Goal: Task Accomplishment & Management: Manage account settings

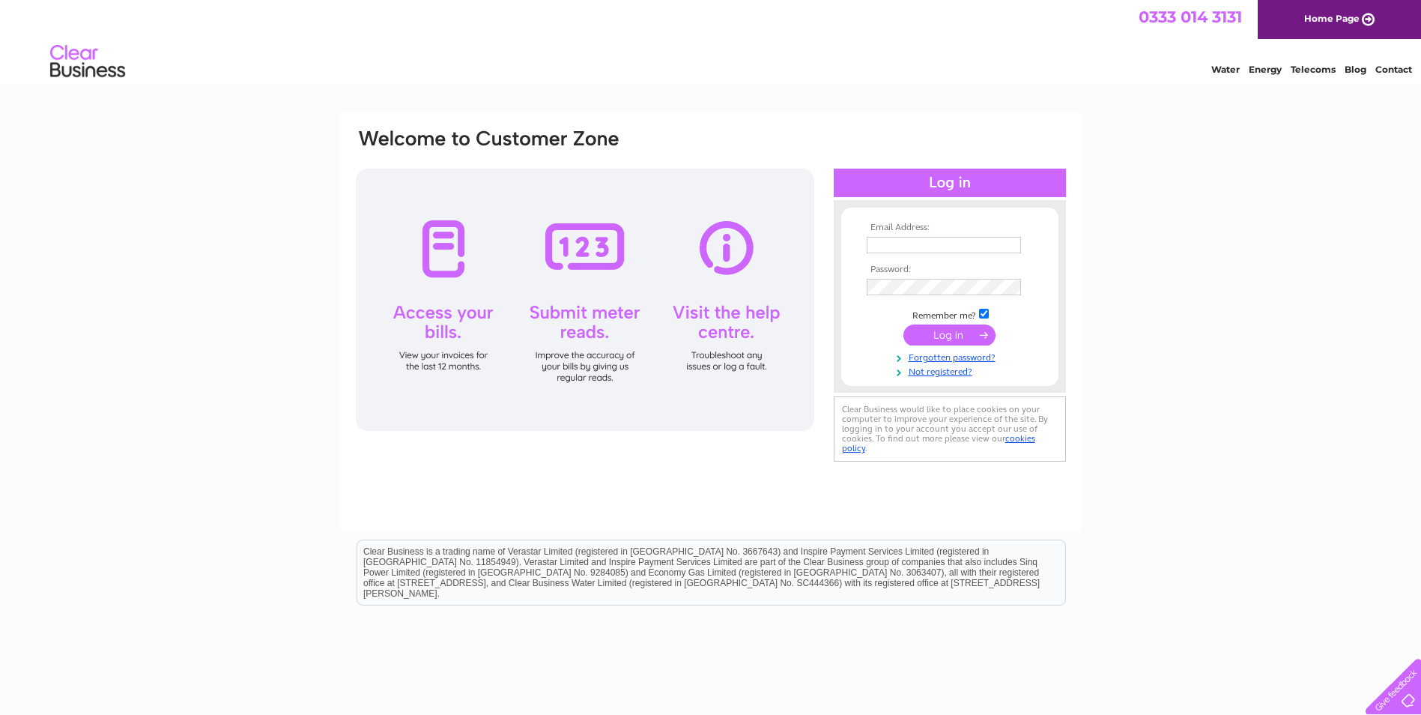
type input "stevecolors@gmail.com"
click at [937, 330] on input "submit" at bounding box center [949, 334] width 92 height 21
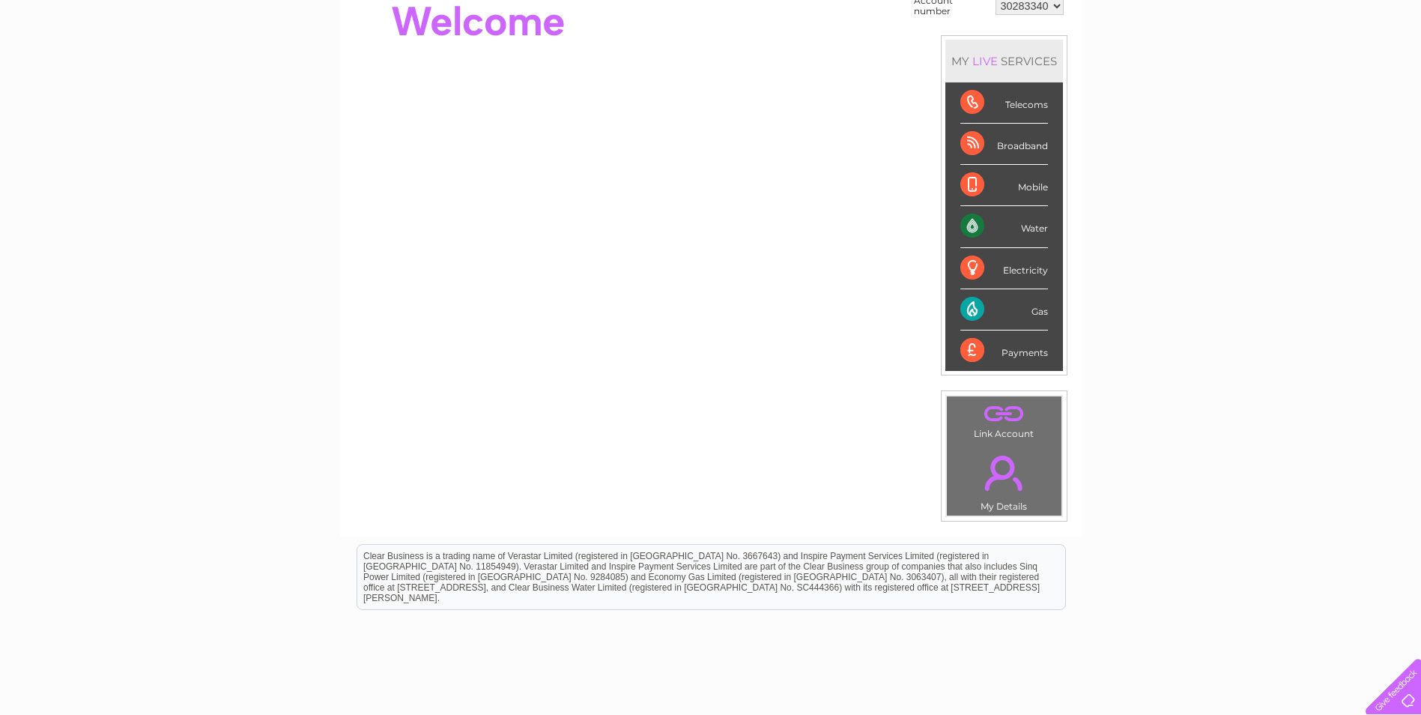
scroll to position [29, 0]
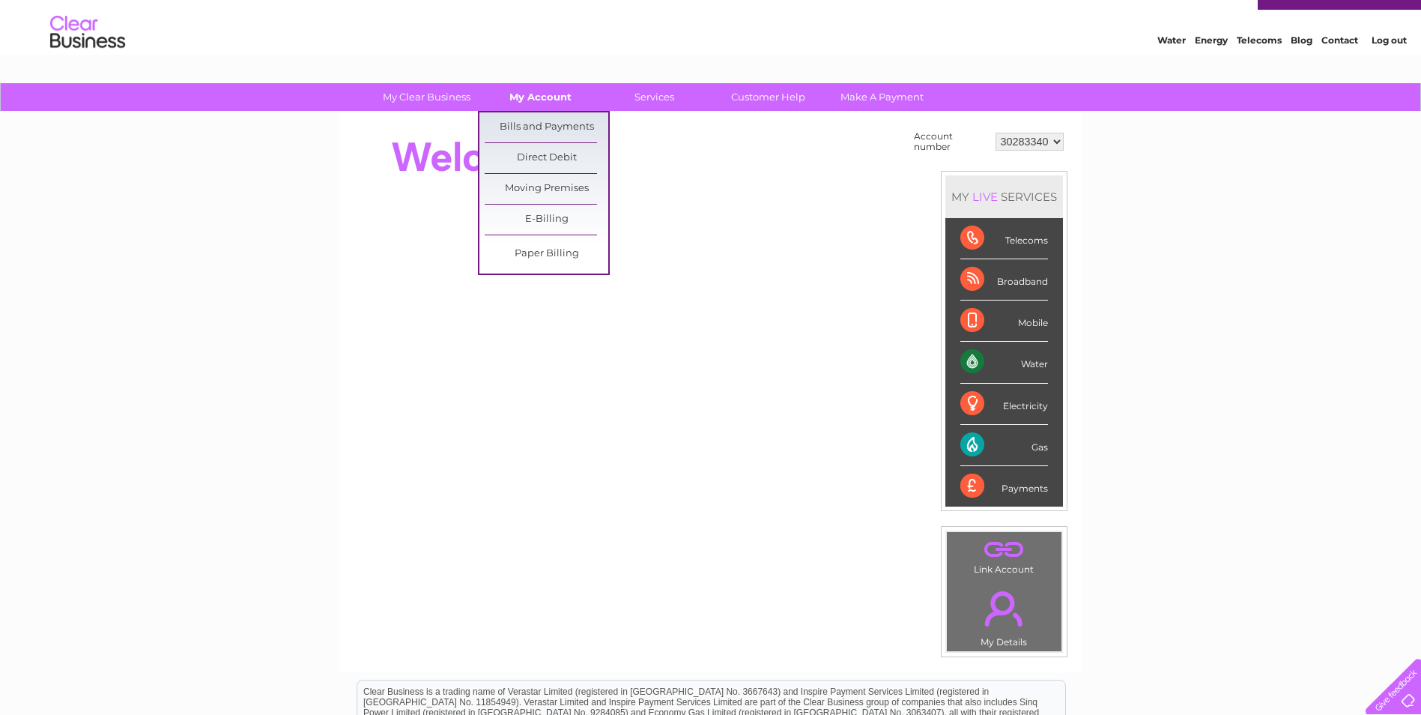
click at [530, 98] on link "My Account" at bounding box center [541, 97] width 124 height 28
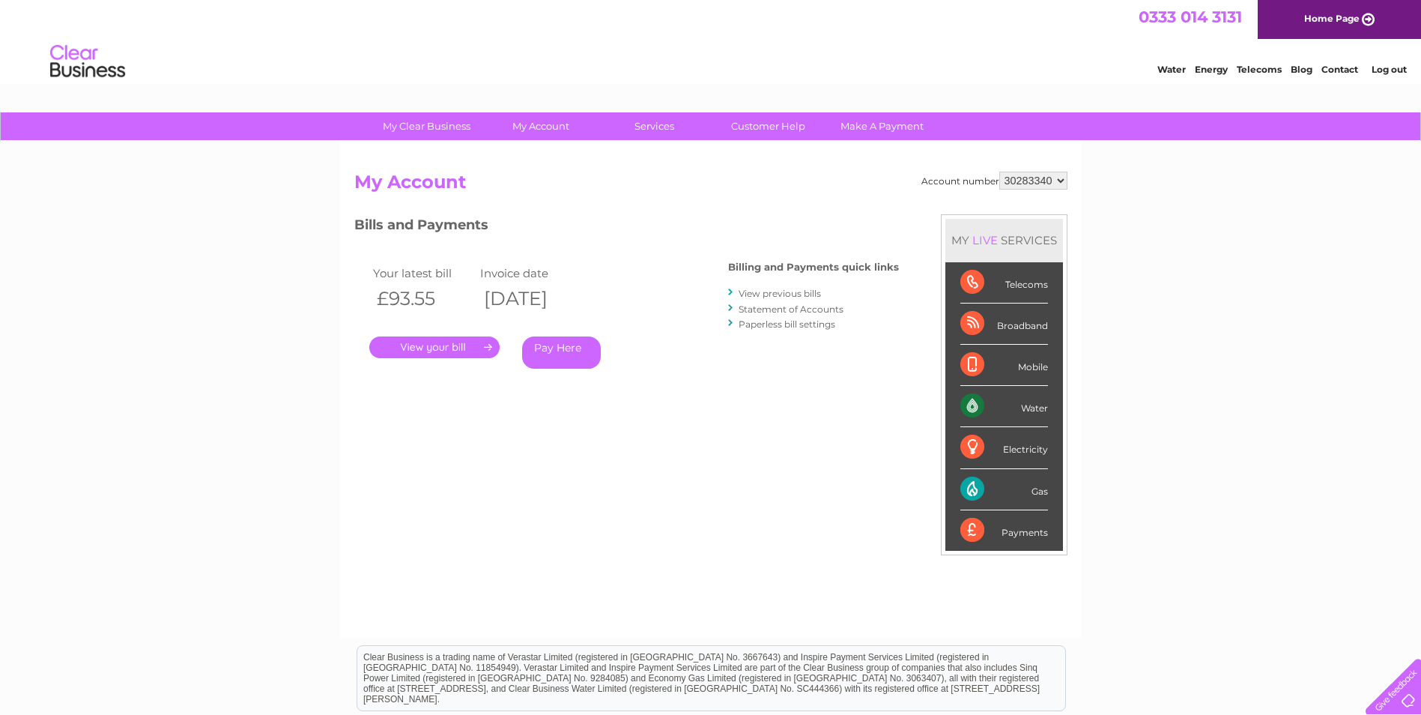
click at [429, 348] on link "." at bounding box center [434, 347] width 130 height 22
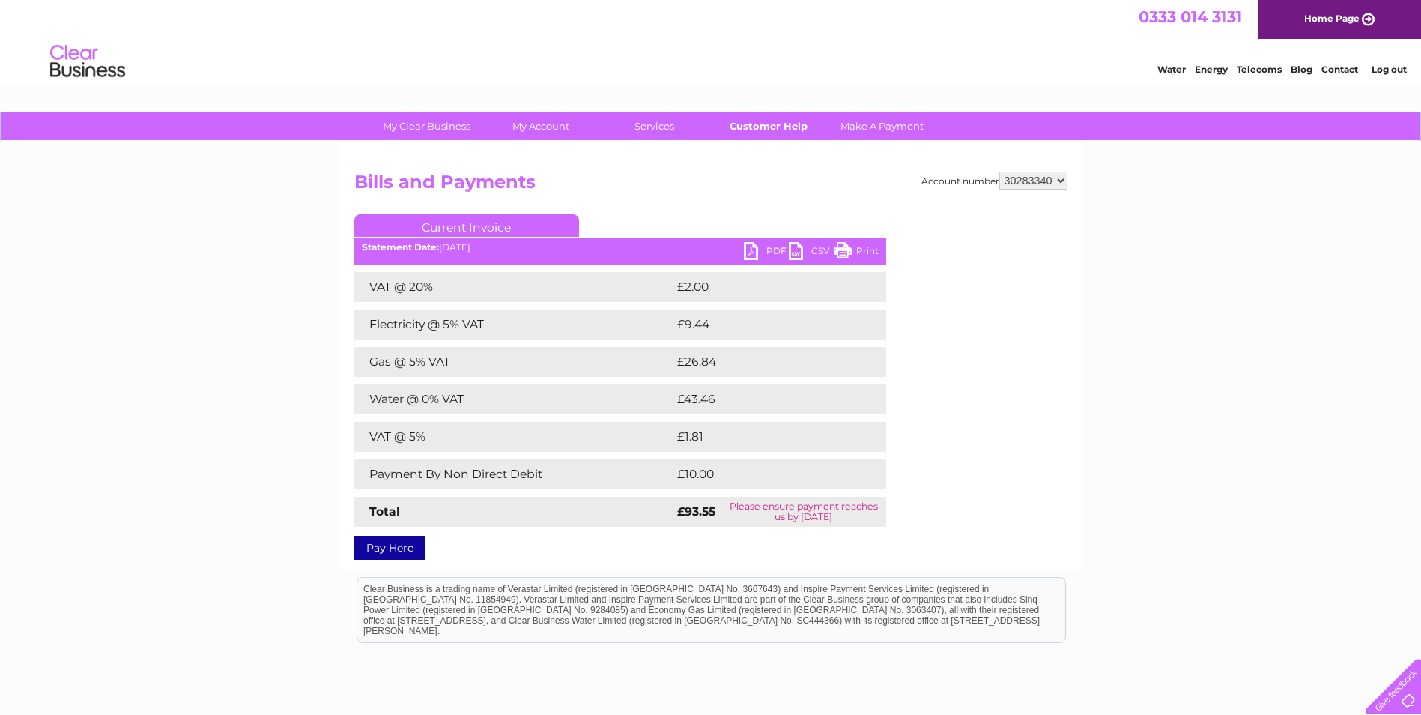
click at [767, 124] on link "Customer Help" at bounding box center [768, 126] width 124 height 28
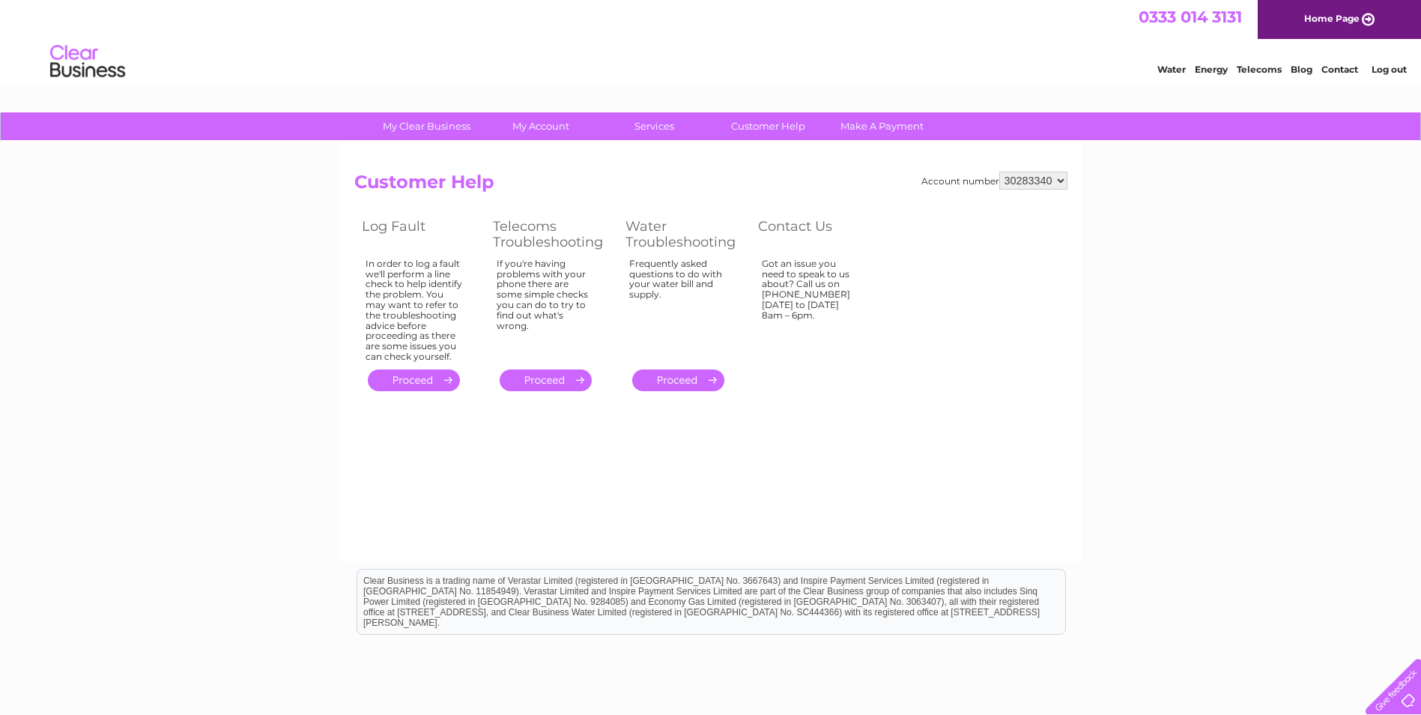
click at [1061, 180] on select "30283340" at bounding box center [1033, 181] width 68 height 18
click at [1107, 184] on div "My Clear Business Login Details My Details My Preferences Link Account My Accou…" at bounding box center [710, 464] width 1421 height 705
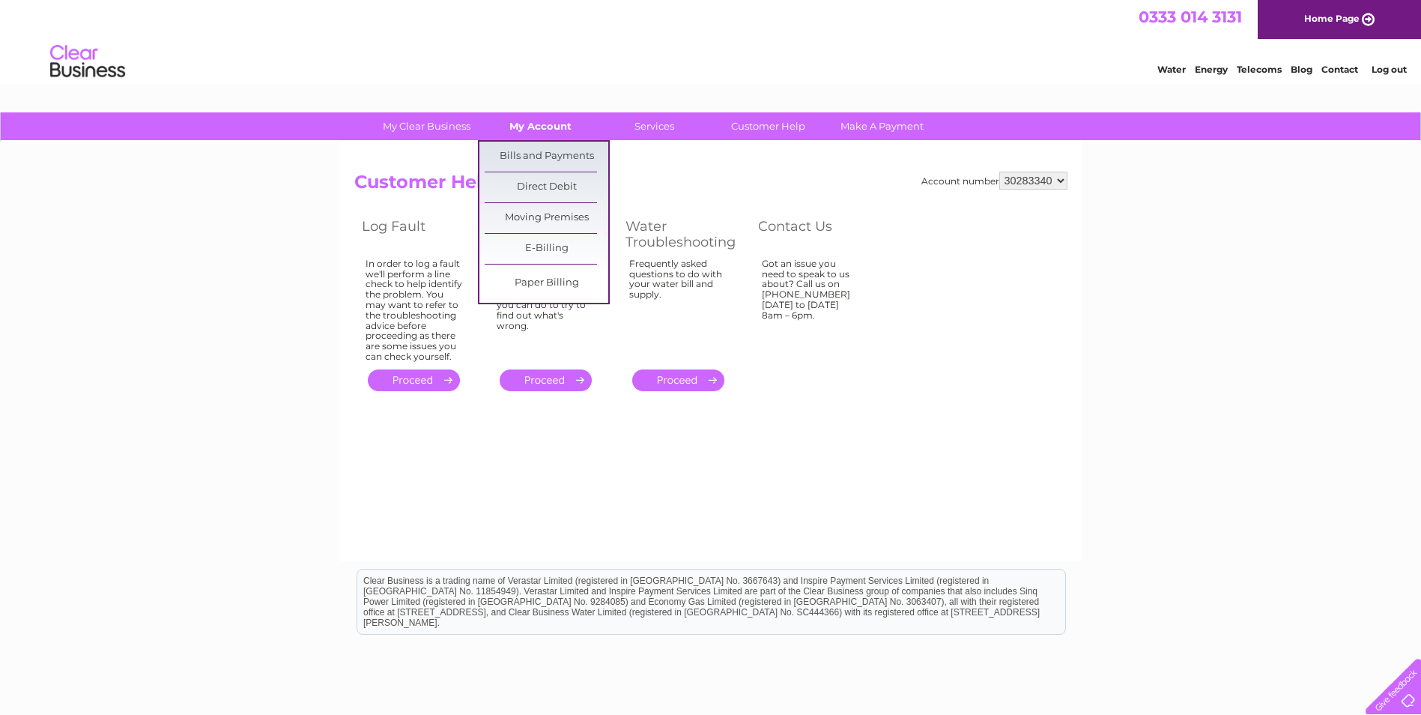
click at [554, 122] on link "My Account" at bounding box center [541, 126] width 124 height 28
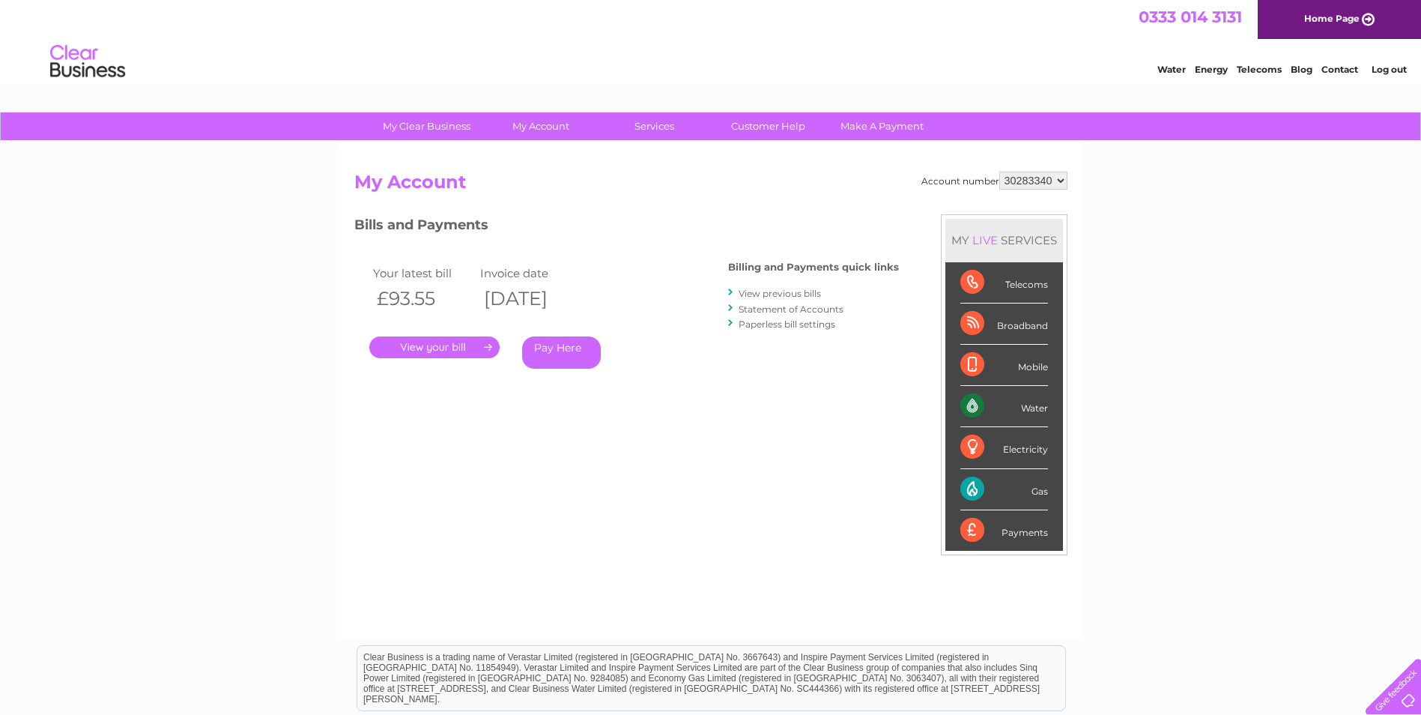
click at [784, 297] on link "View previous bills" at bounding box center [780, 293] width 82 height 11
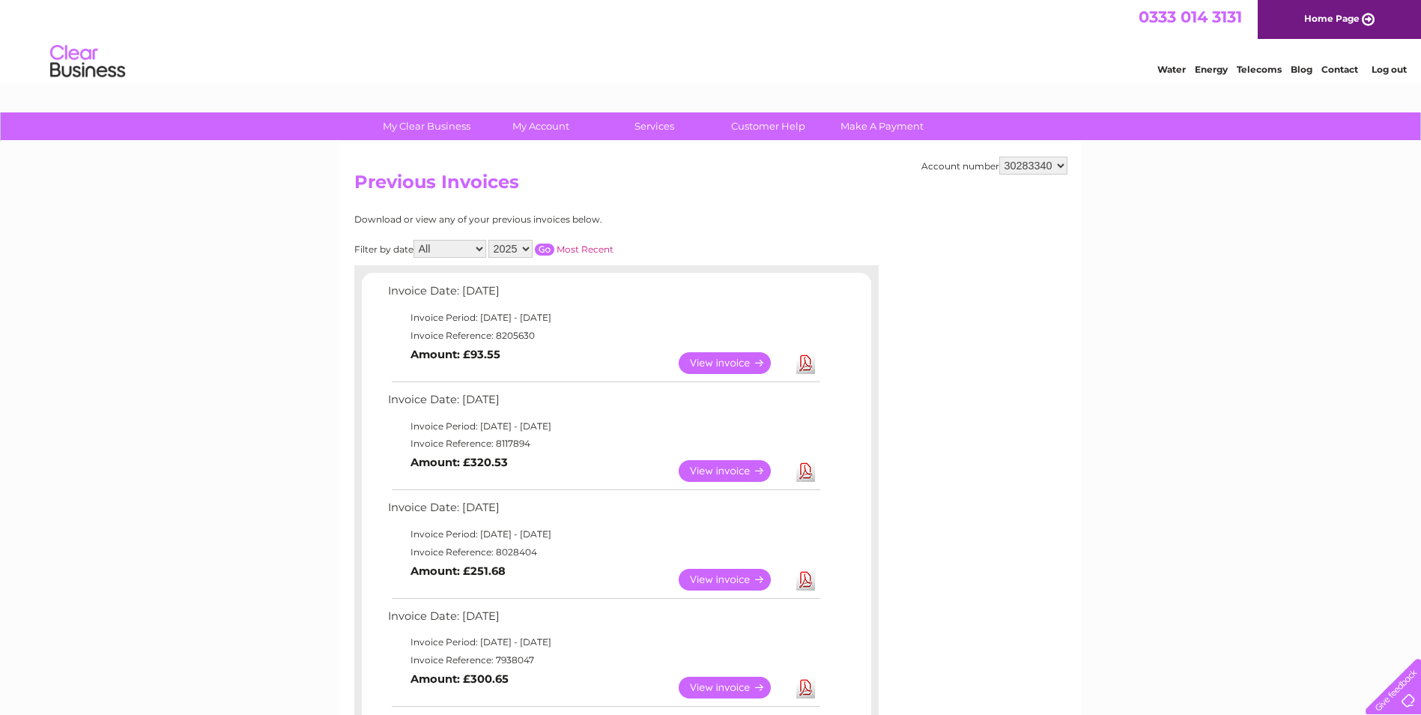
click at [472, 431] on td "Invoice Period: 1 September 2025 - 30 September 2025" at bounding box center [603, 426] width 438 height 18
click at [703, 474] on link "View" at bounding box center [734, 471] width 110 height 22
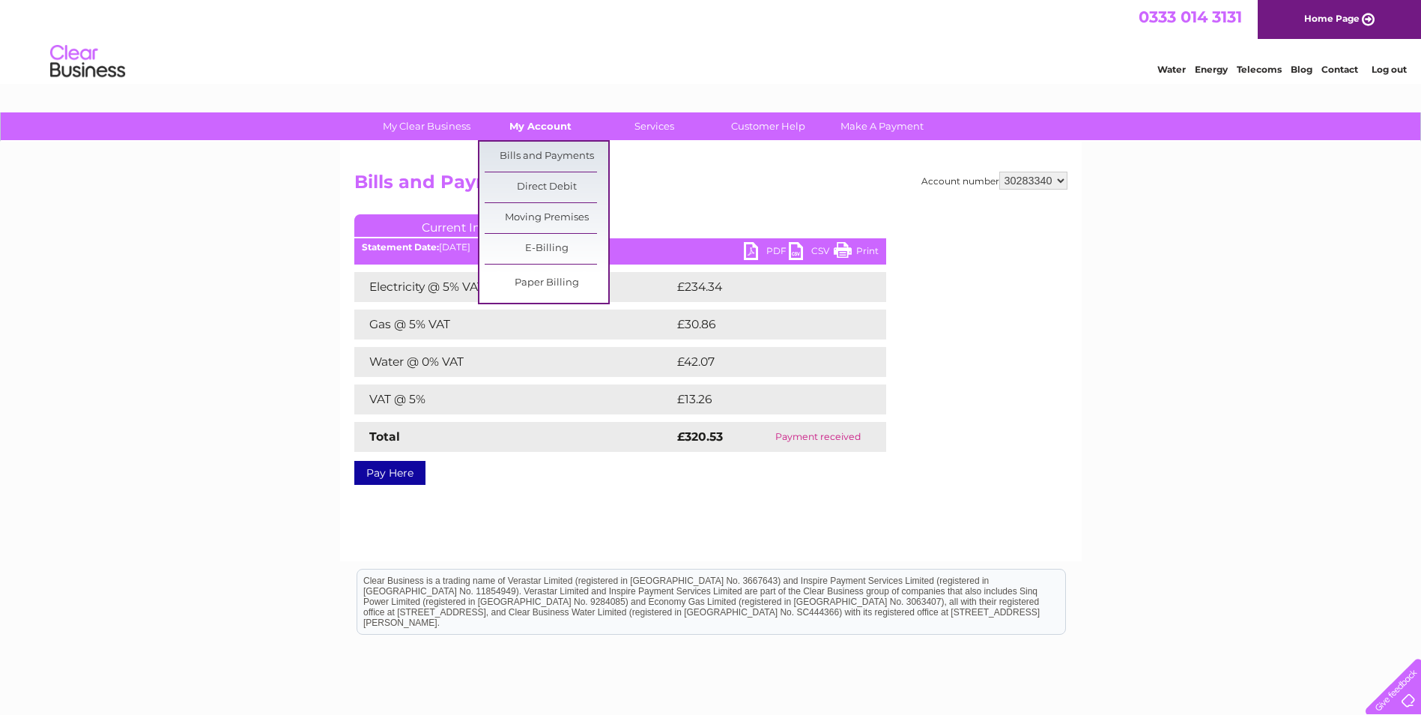
click at [539, 131] on link "My Account" at bounding box center [541, 126] width 124 height 28
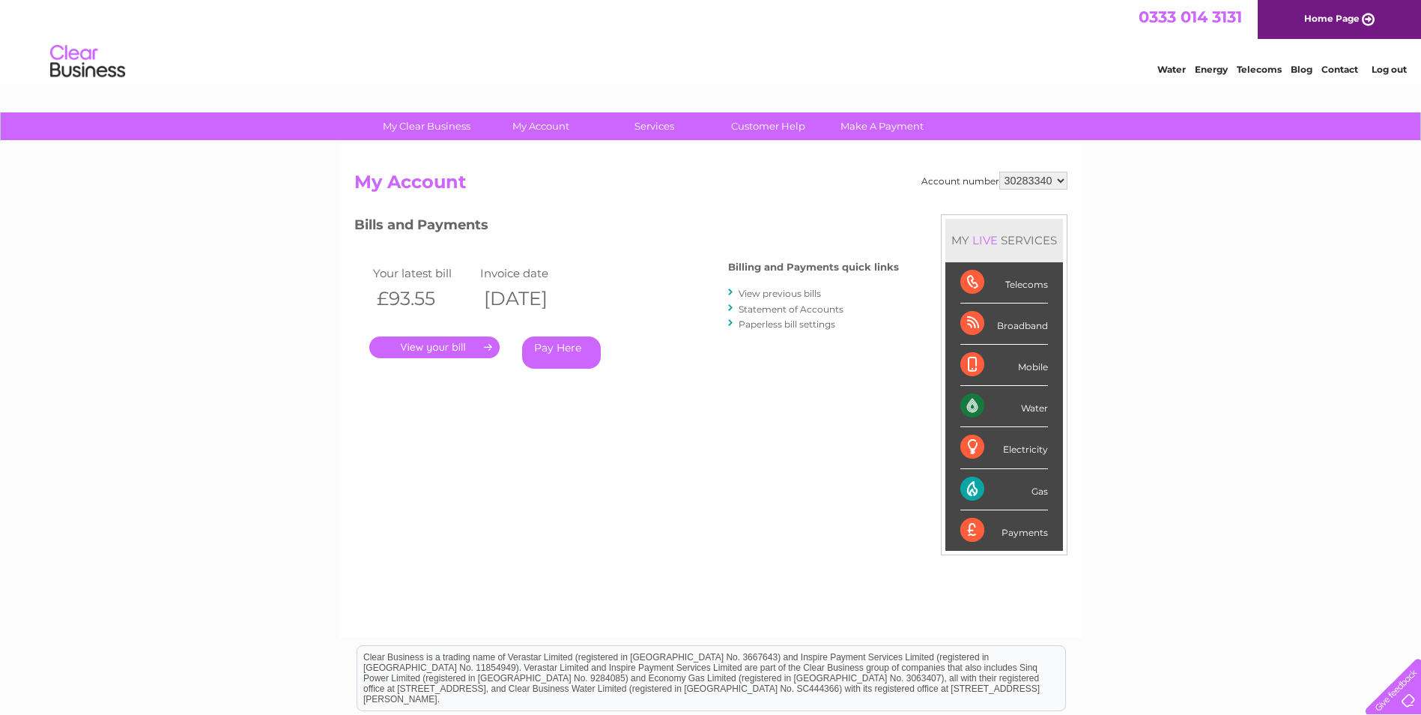
click at [419, 348] on link "." at bounding box center [434, 347] width 130 height 22
